Goal: Book appointment/travel/reservation

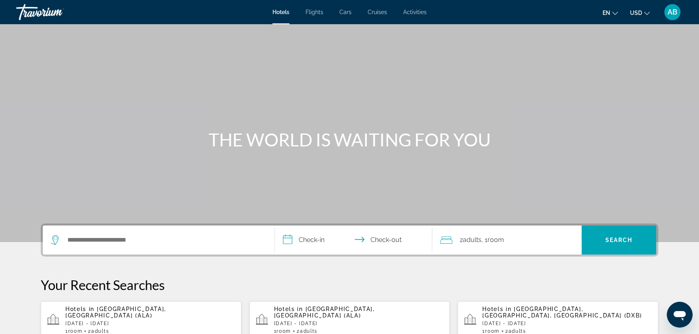
click at [379, 11] on span "Cruises" at bounding box center [376, 12] width 19 height 6
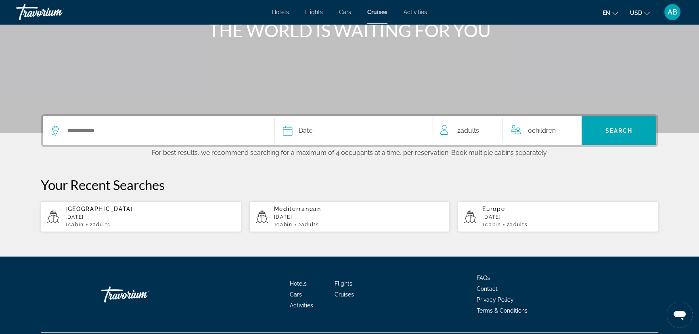
scroll to position [110, 0]
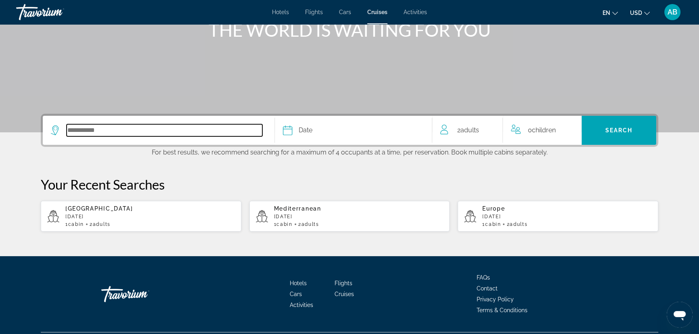
click at [133, 131] on input "Select cruise destination" at bounding box center [165, 130] width 196 height 12
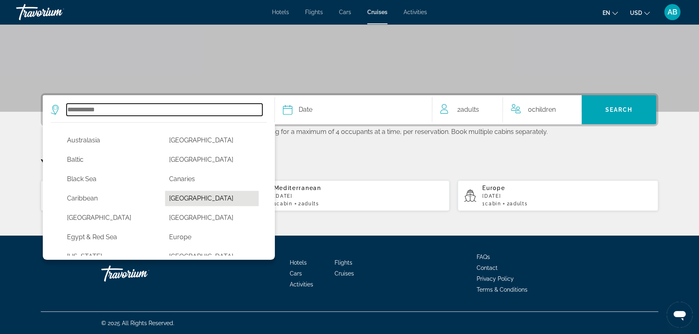
scroll to position [36, 0]
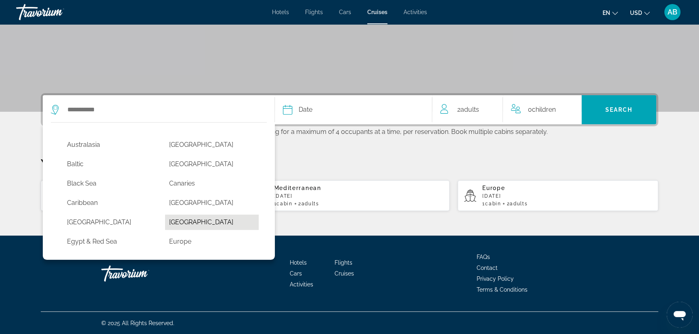
click at [197, 225] on button "[GEOGRAPHIC_DATA]" at bounding box center [212, 222] width 94 height 15
type input "**********"
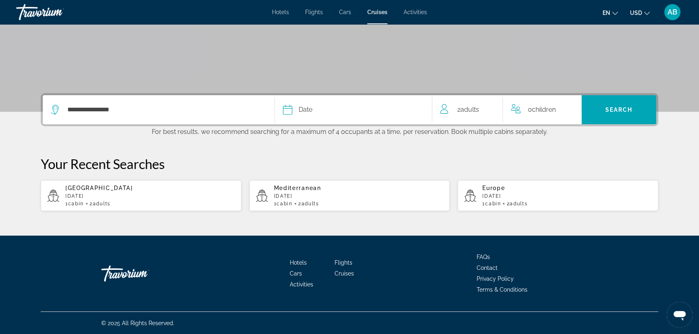
click at [310, 104] on span "Date" at bounding box center [305, 109] width 14 height 11
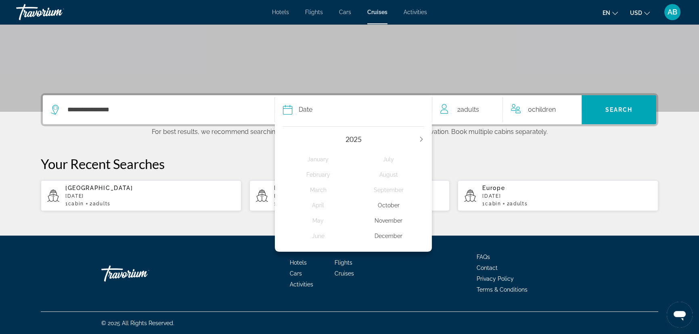
click at [390, 234] on div "December" at bounding box center [388, 236] width 71 height 15
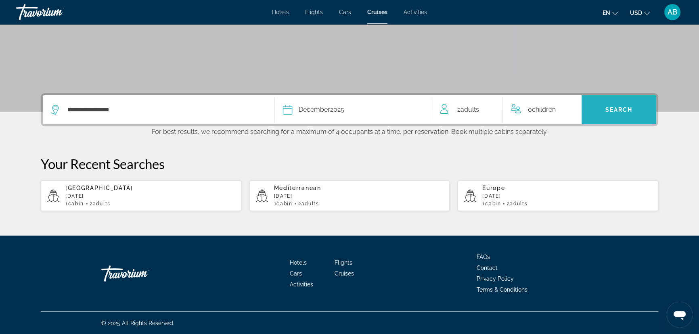
click at [604, 113] on span "Search" at bounding box center [618, 109] width 75 height 19
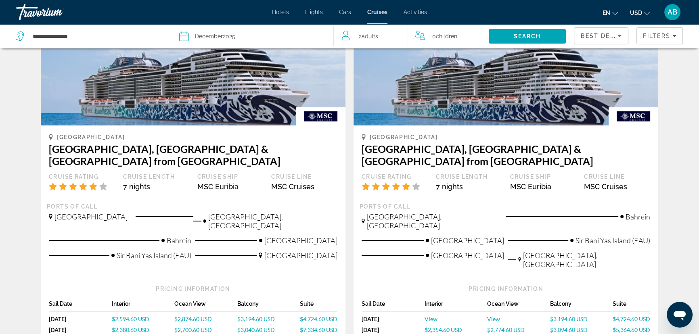
scroll to position [87, 0]
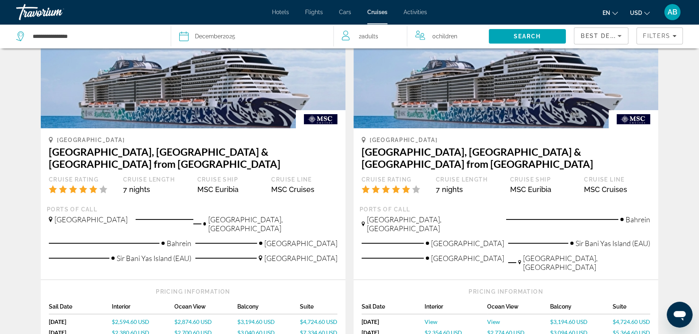
click at [155, 108] on img "Main content" at bounding box center [193, 63] width 305 height 129
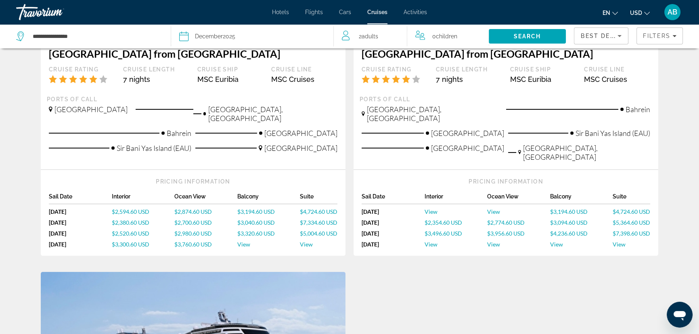
scroll to position [0, 0]
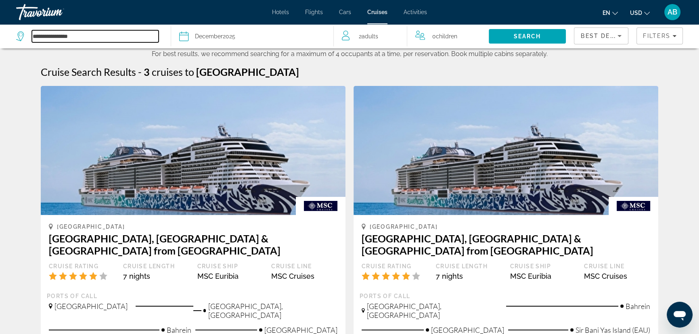
click at [137, 40] on input "**********" at bounding box center [95, 36] width 127 height 12
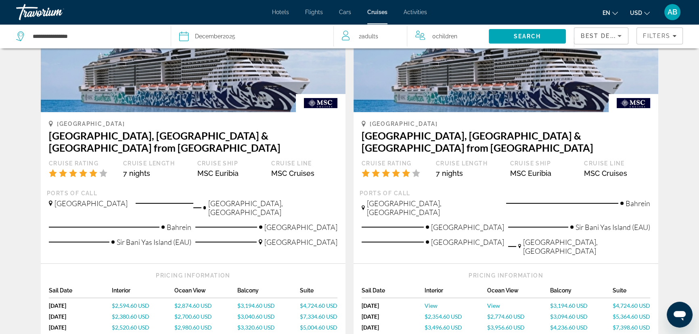
scroll to position [146, 0]
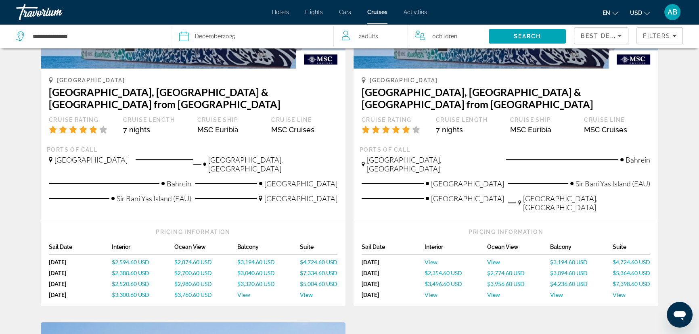
click at [139, 259] on span "$2,594.60 USD" at bounding box center [131, 262] width 38 height 7
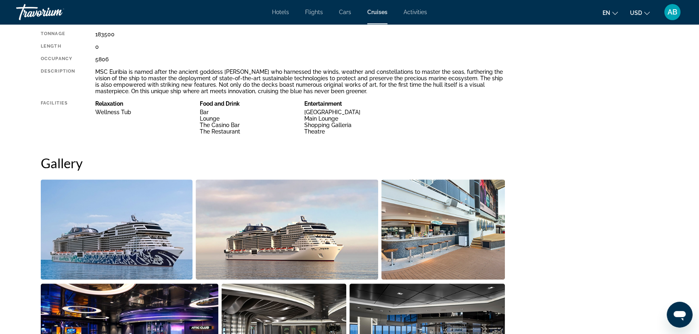
scroll to position [367, 0]
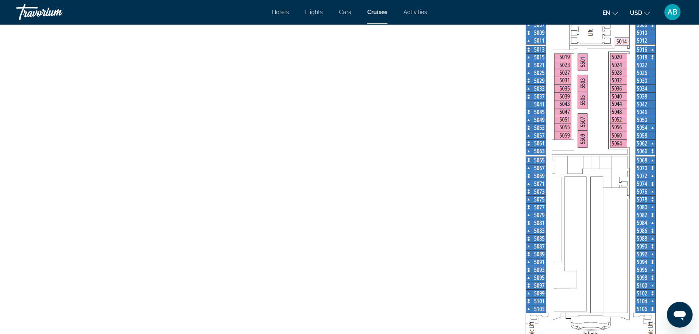
scroll to position [1430, 0]
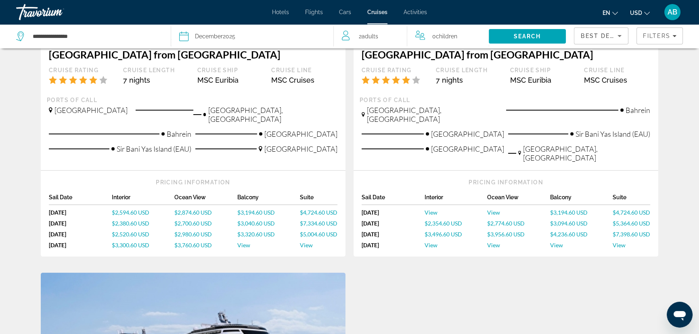
scroll to position [183, 0]
